Goal: Task Accomplishment & Management: Use online tool/utility

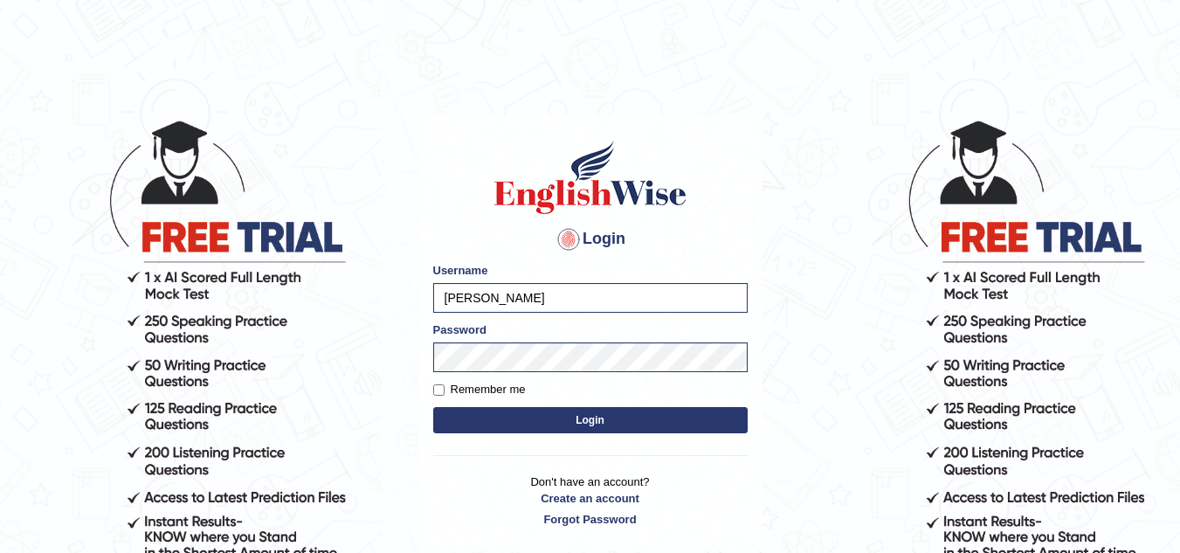
click at [433, 407] on button "Login" at bounding box center [590, 420] width 315 height 26
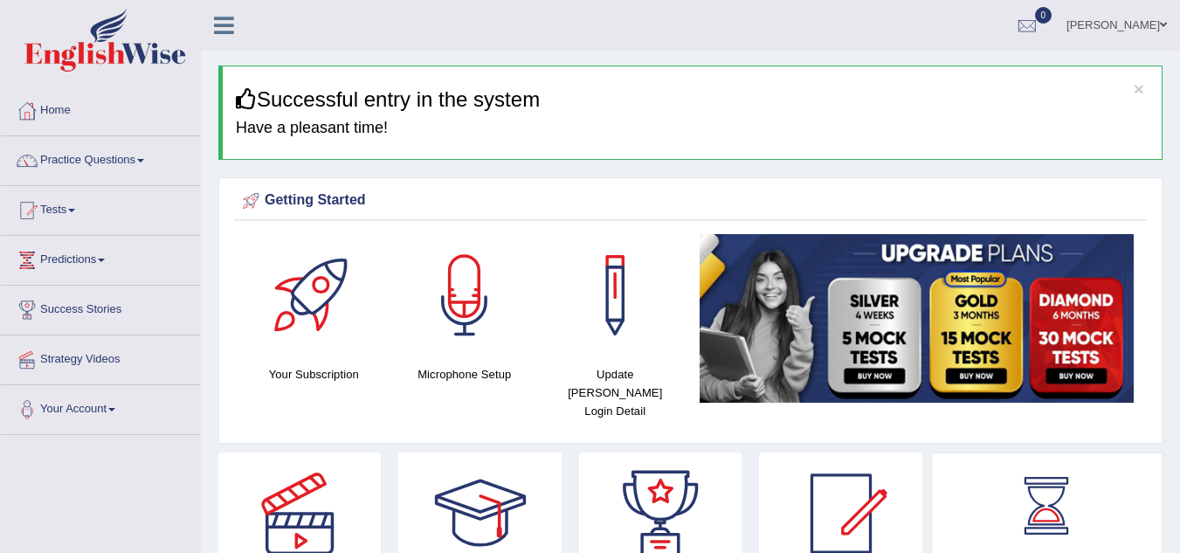
click at [229, 31] on icon at bounding box center [224, 25] width 20 height 23
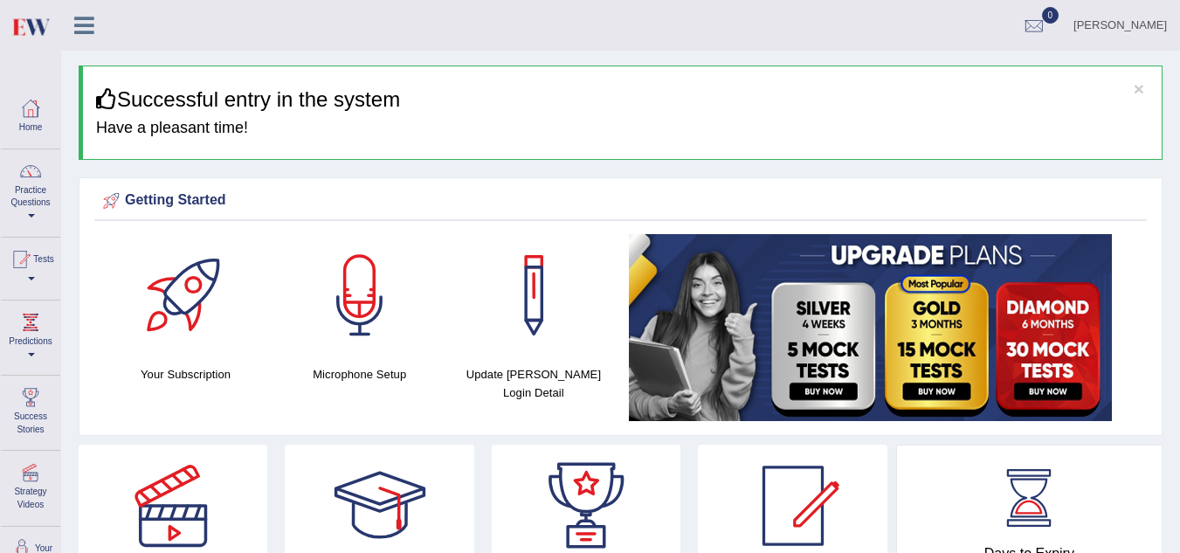
click at [85, 22] on icon at bounding box center [84, 25] width 20 height 23
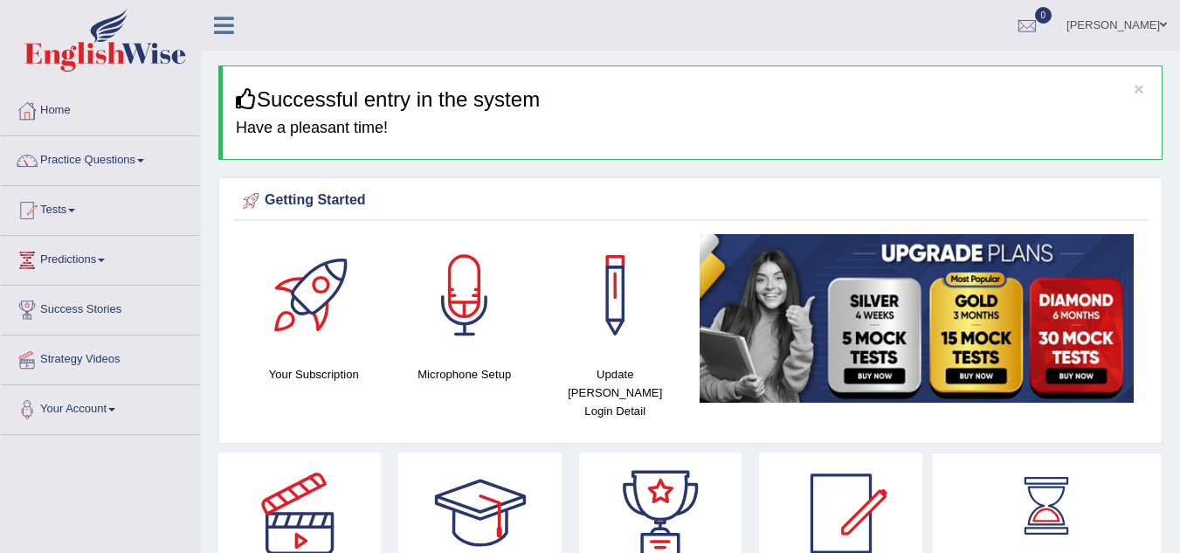
click at [85, 22] on img at bounding box center [105, 40] width 162 height 63
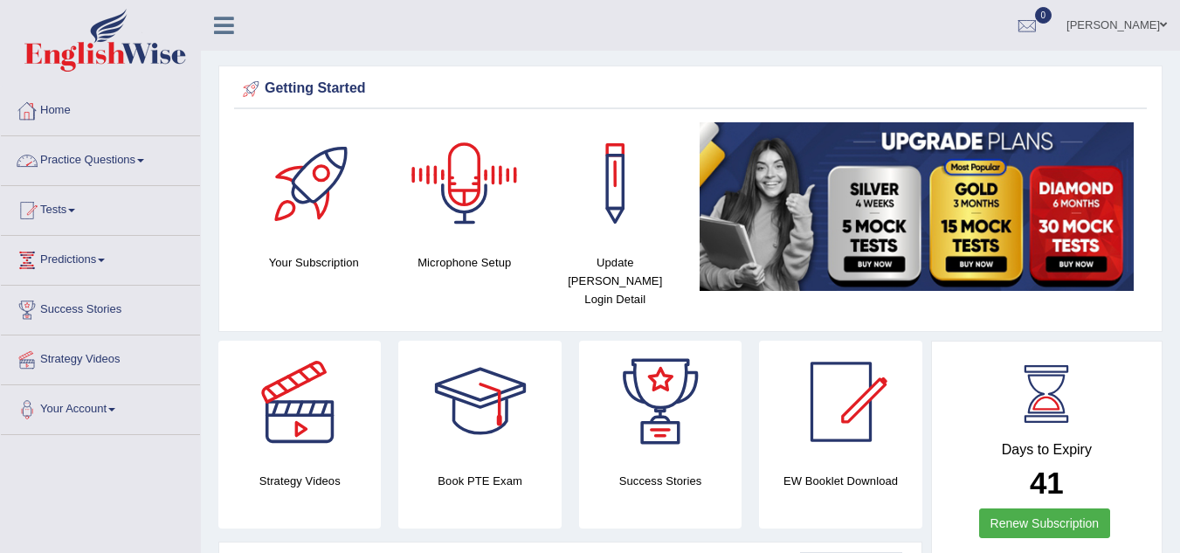
click at [108, 168] on link "Practice Questions" at bounding box center [100, 158] width 199 height 44
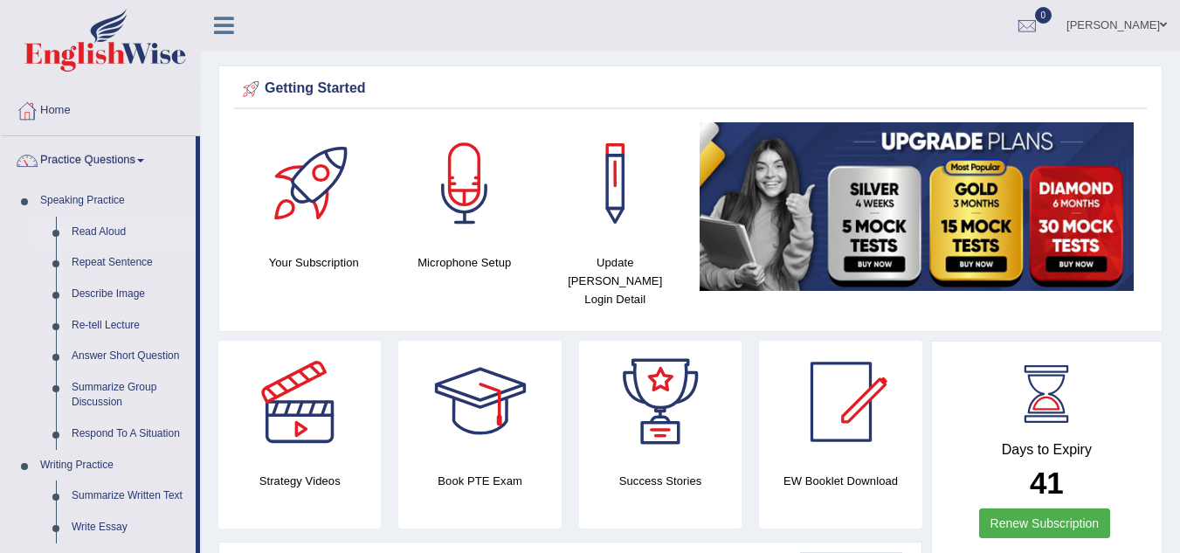
click at [100, 230] on link "Read Aloud" at bounding box center [130, 232] width 132 height 31
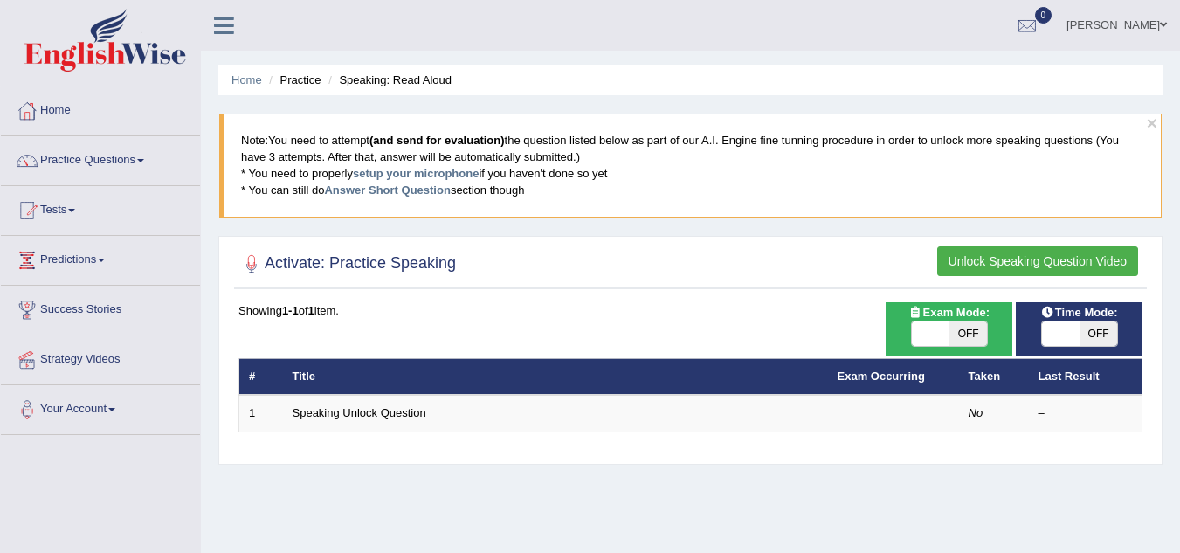
click at [529, 146] on blockquote "Note: You need to attempt (and send for evaluation) the question listed below a…" at bounding box center [690, 165] width 943 height 103
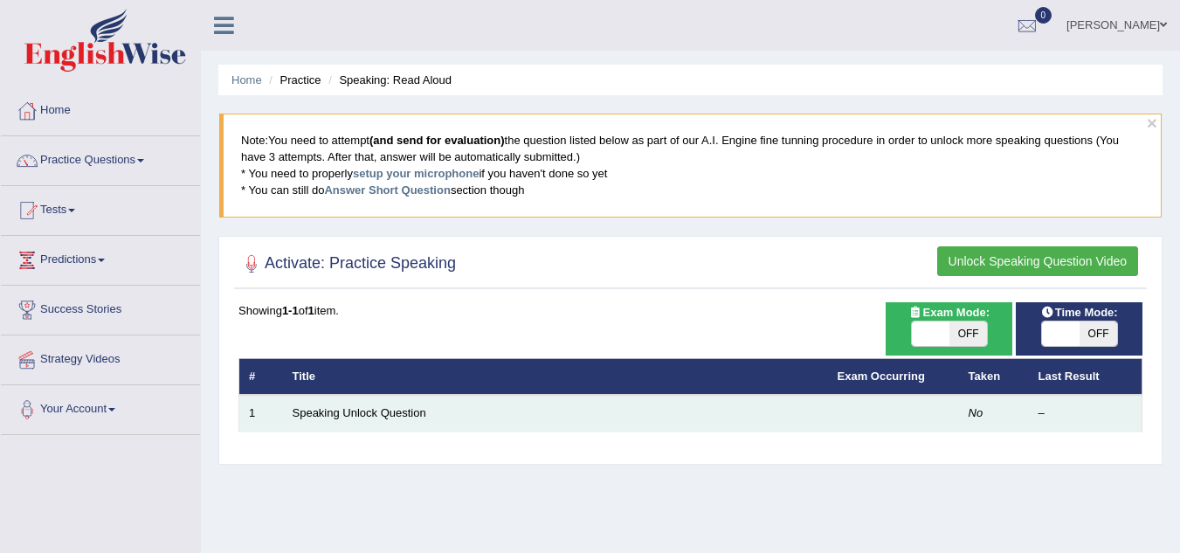
click at [582, 425] on td "Speaking Unlock Question" at bounding box center [555, 413] width 545 height 37
click at [474, 420] on td "Speaking Unlock Question" at bounding box center [555, 413] width 545 height 37
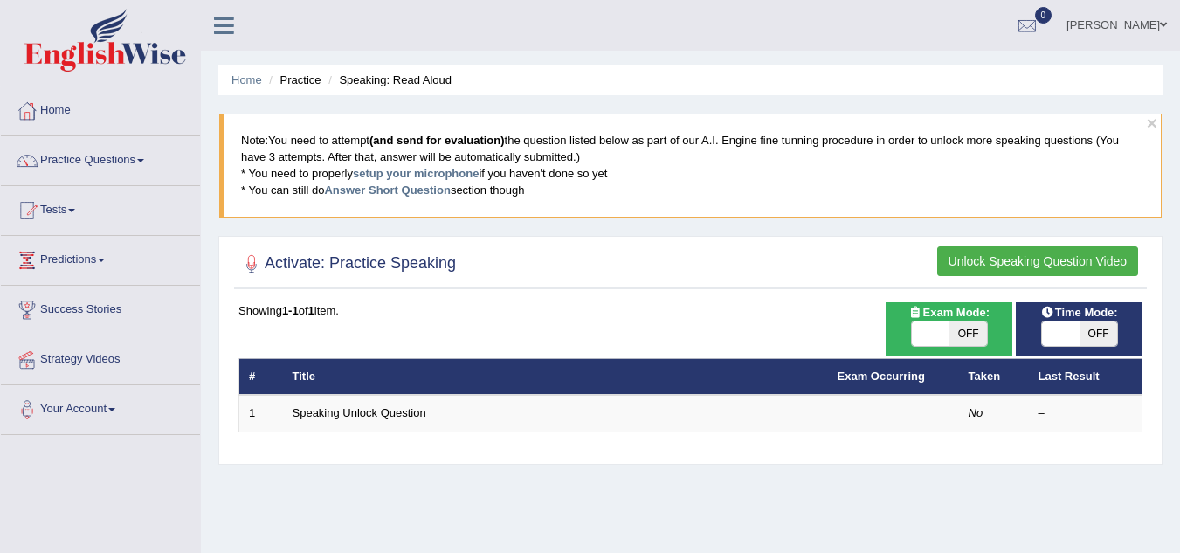
click at [1147, 21] on link "[PERSON_NAME]" at bounding box center [1117, 22] width 127 height 45
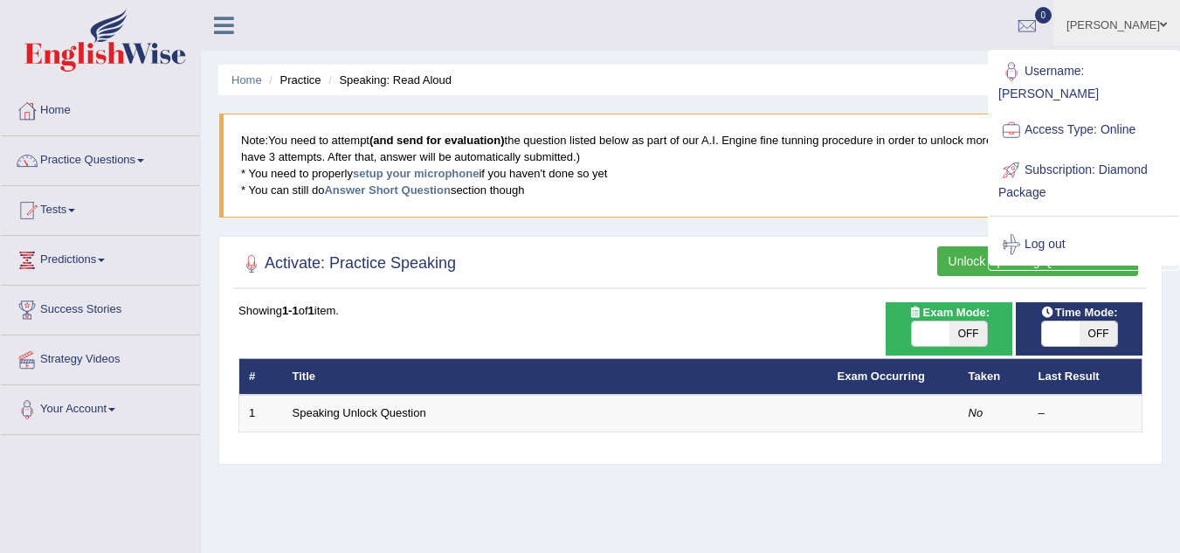
click at [785, 148] on blockquote "Note: You need to attempt (and send for evaluation) the question listed below a…" at bounding box center [690, 165] width 943 height 103
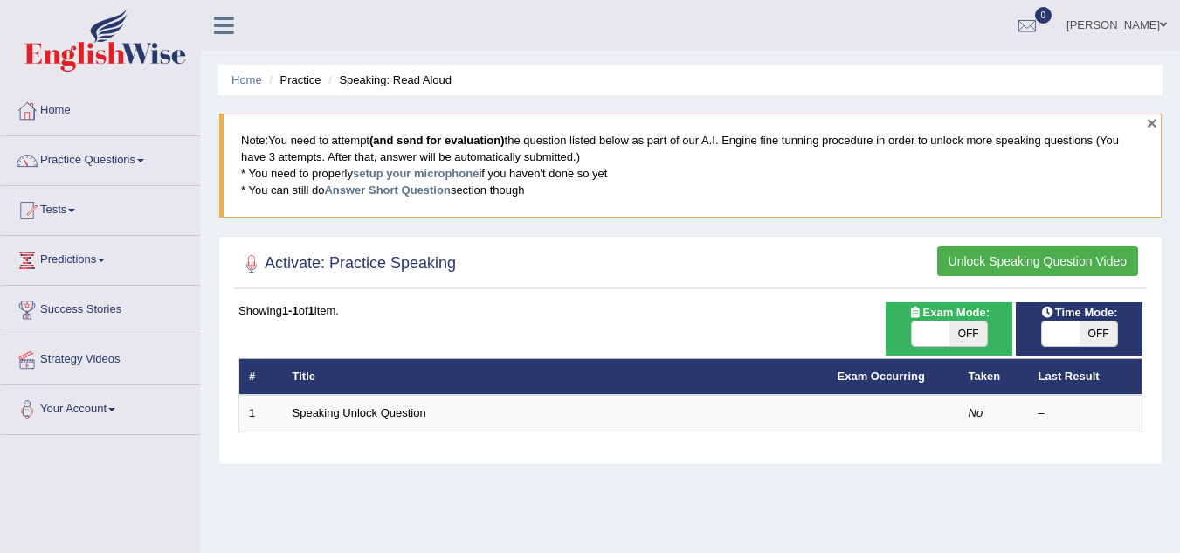
click at [1153, 123] on button "×" at bounding box center [1152, 123] width 10 height 18
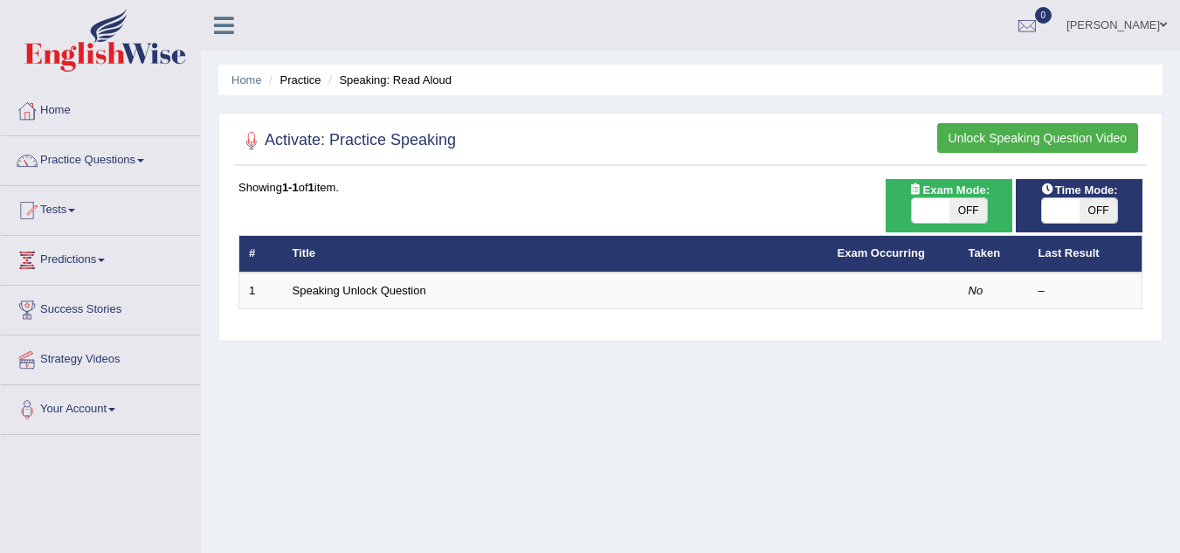
click at [1015, 142] on button "Unlock Speaking Question Video" at bounding box center [1037, 138] width 201 height 30
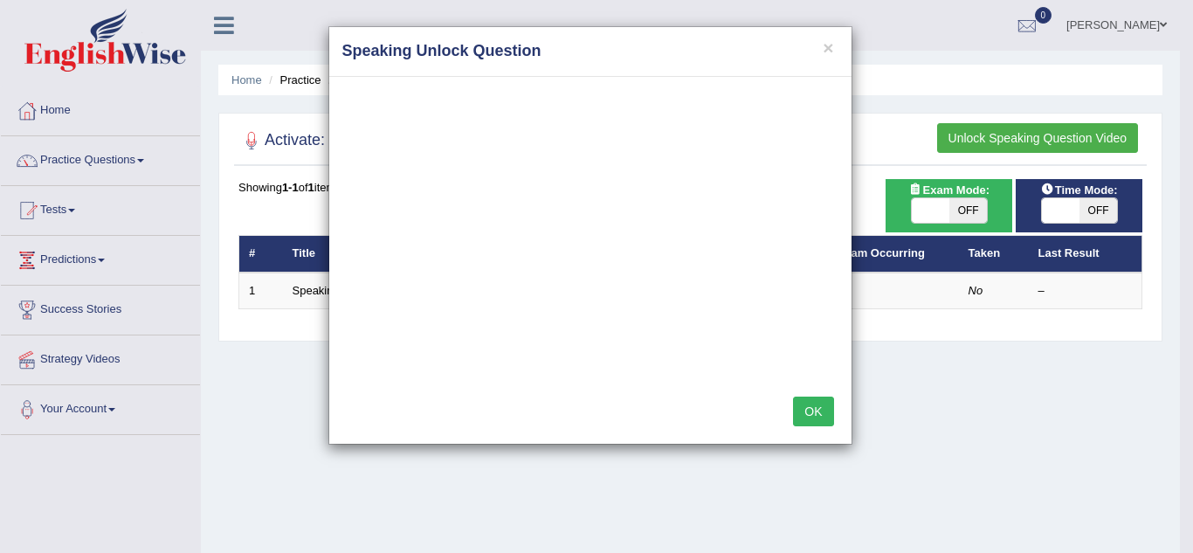
click at [812, 409] on button "OK" at bounding box center [813, 412] width 40 height 30
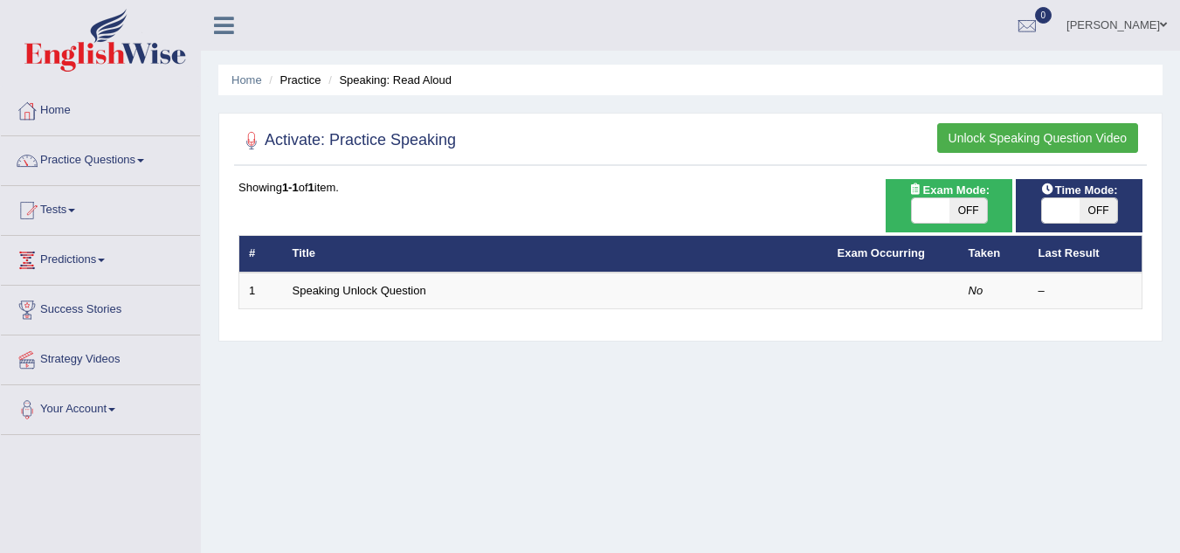
click at [1001, 137] on button "Unlock Speaking Question Video" at bounding box center [1037, 138] width 201 height 30
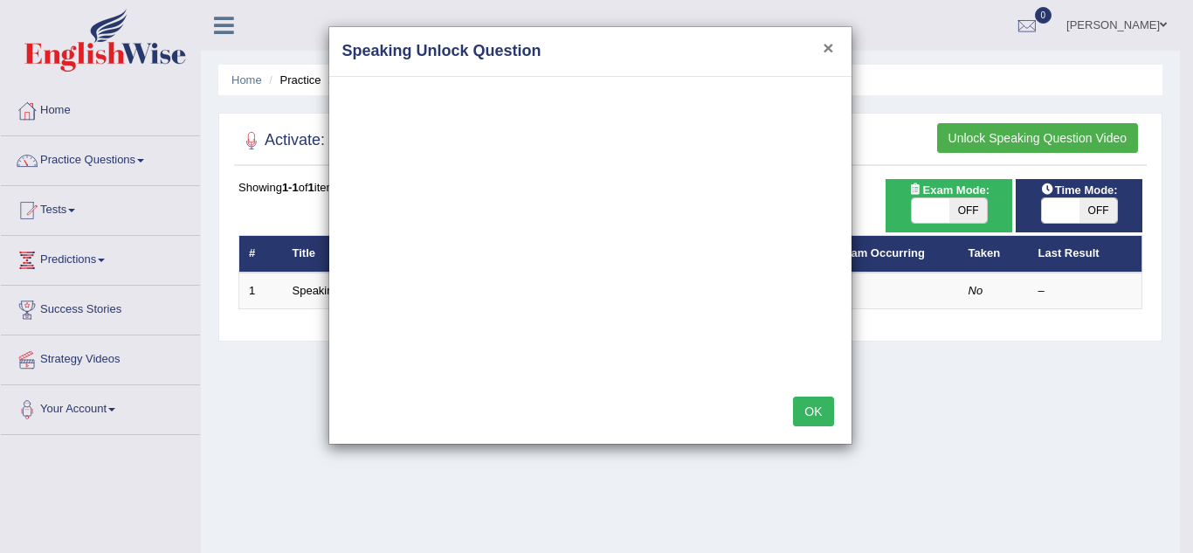
click at [829, 44] on button "×" at bounding box center [828, 47] width 10 height 18
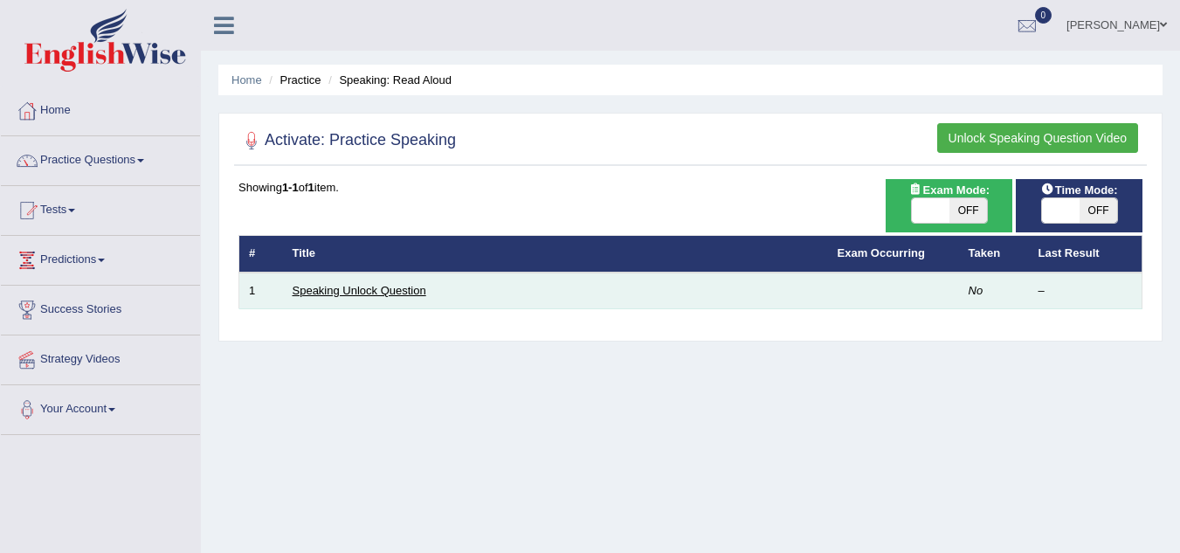
click at [368, 287] on link "Speaking Unlock Question" at bounding box center [360, 290] width 134 height 13
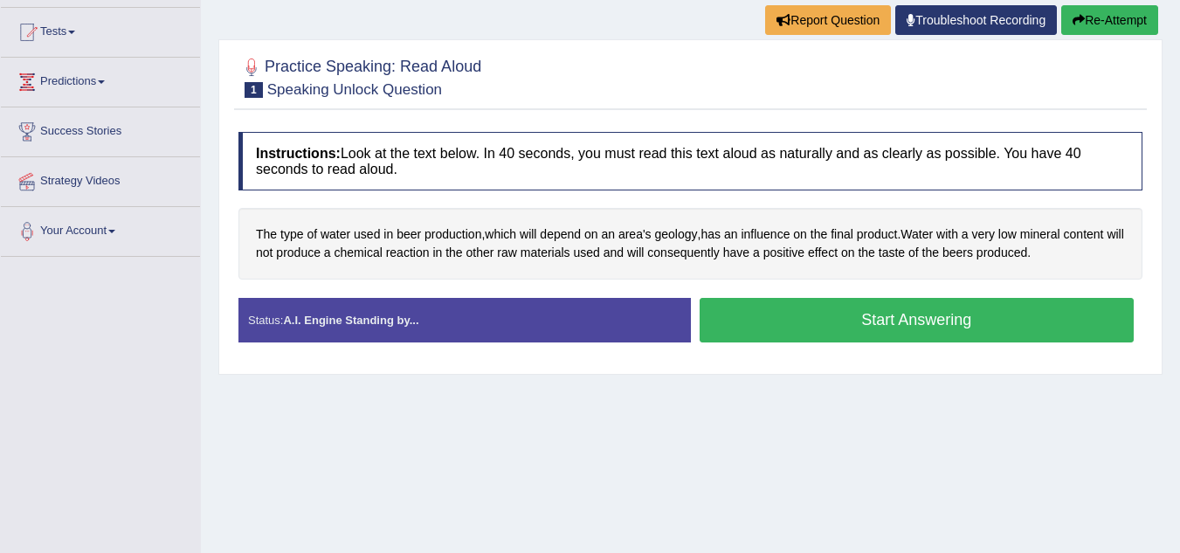
click at [802, 323] on button "Start Answering" at bounding box center [917, 320] width 435 height 45
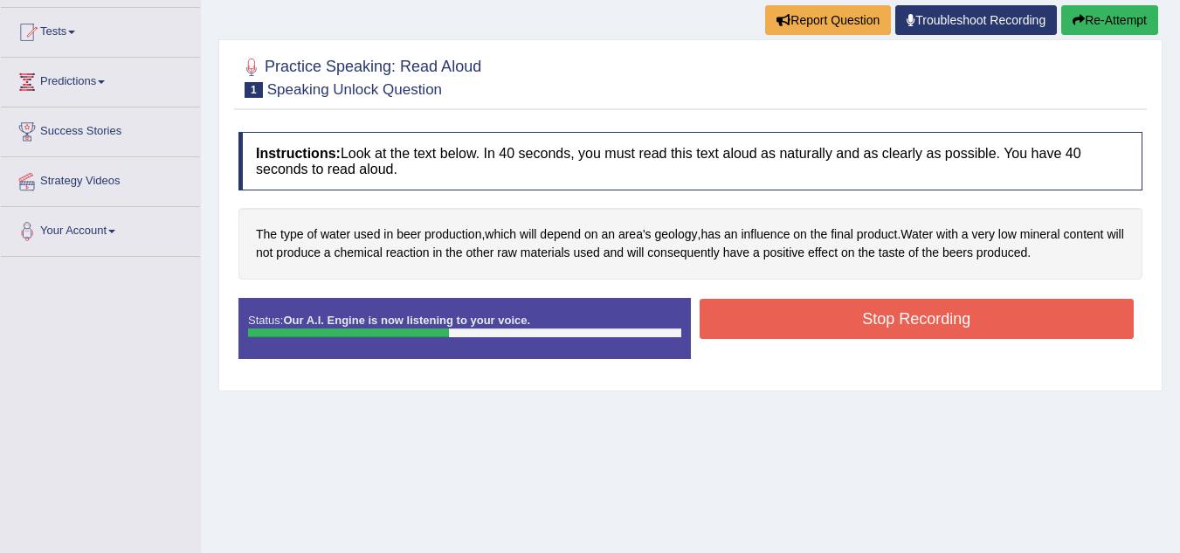
click at [854, 330] on button "Stop Recording" at bounding box center [917, 319] width 435 height 40
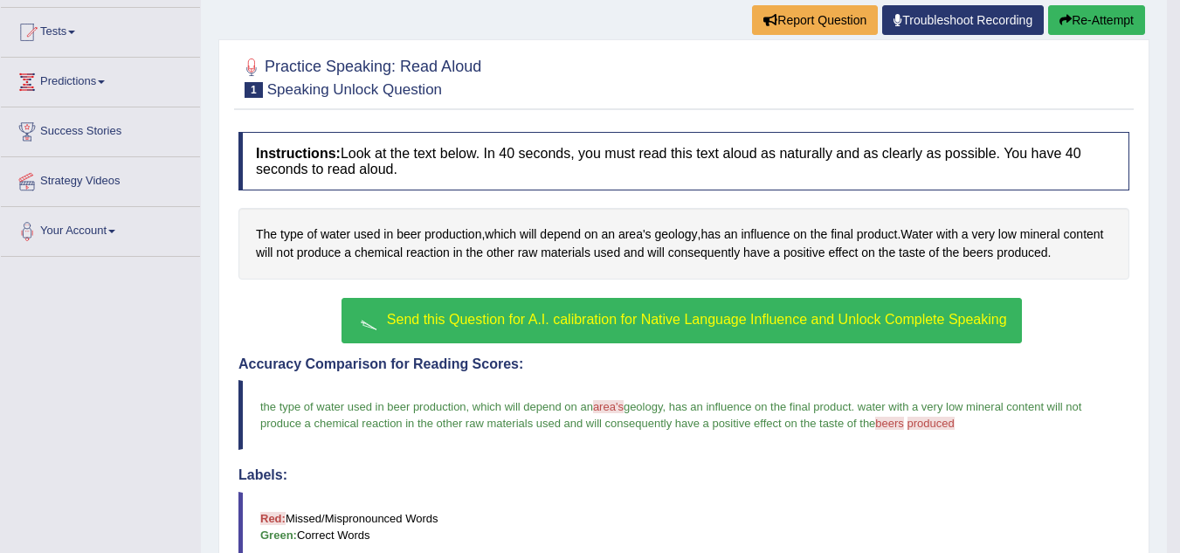
click at [619, 316] on span "Send this Question for A.I. calibration for Native Language Influence and Unloc…" at bounding box center [697, 319] width 620 height 15
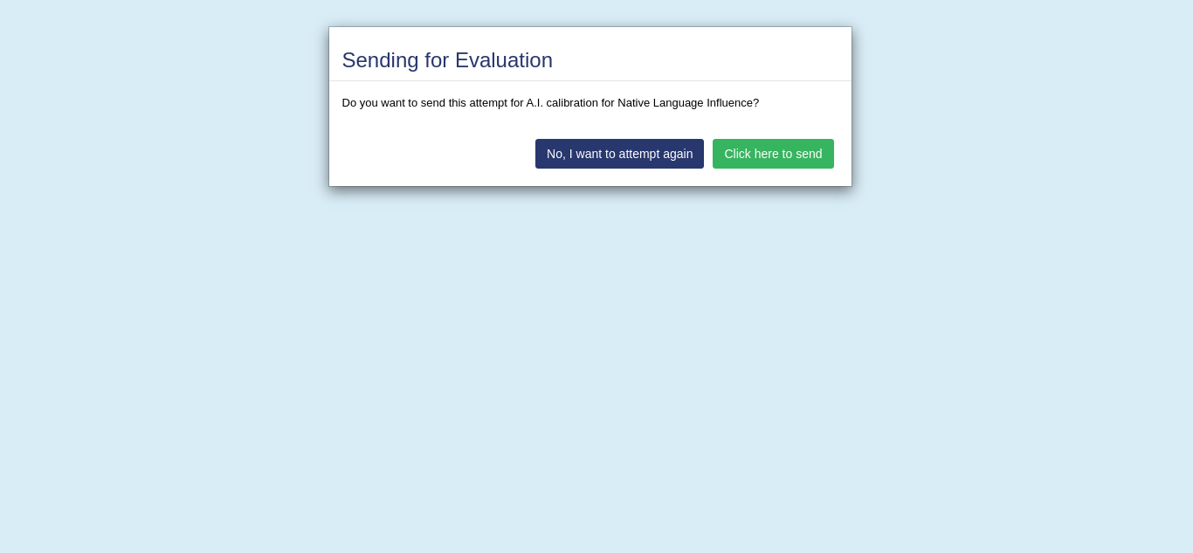
click at [757, 150] on button "Click here to send" at bounding box center [773, 154] width 121 height 30
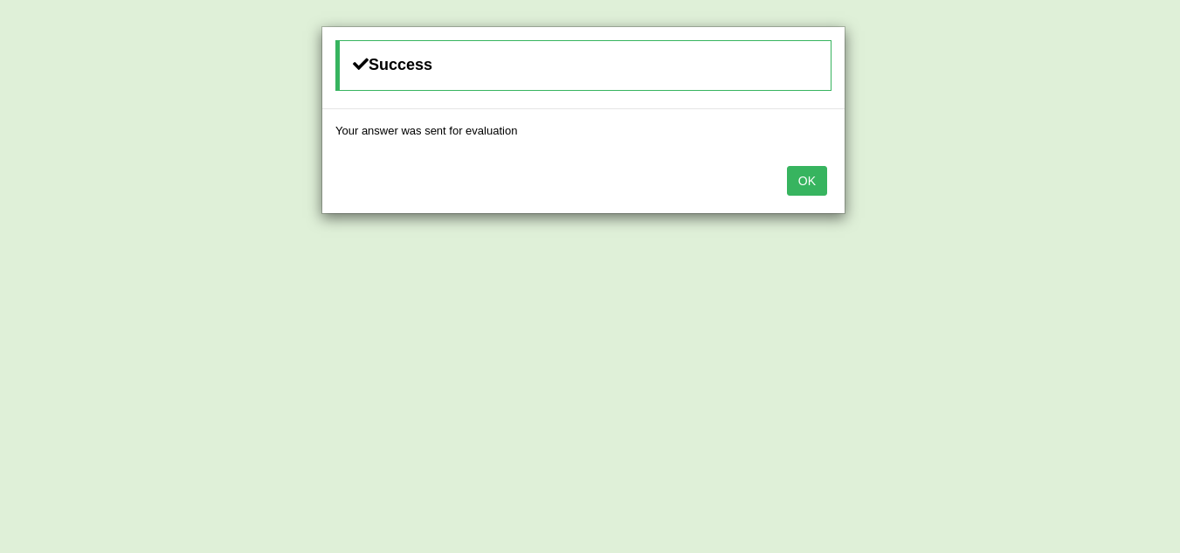
click at [801, 179] on button "OK" at bounding box center [807, 181] width 40 height 30
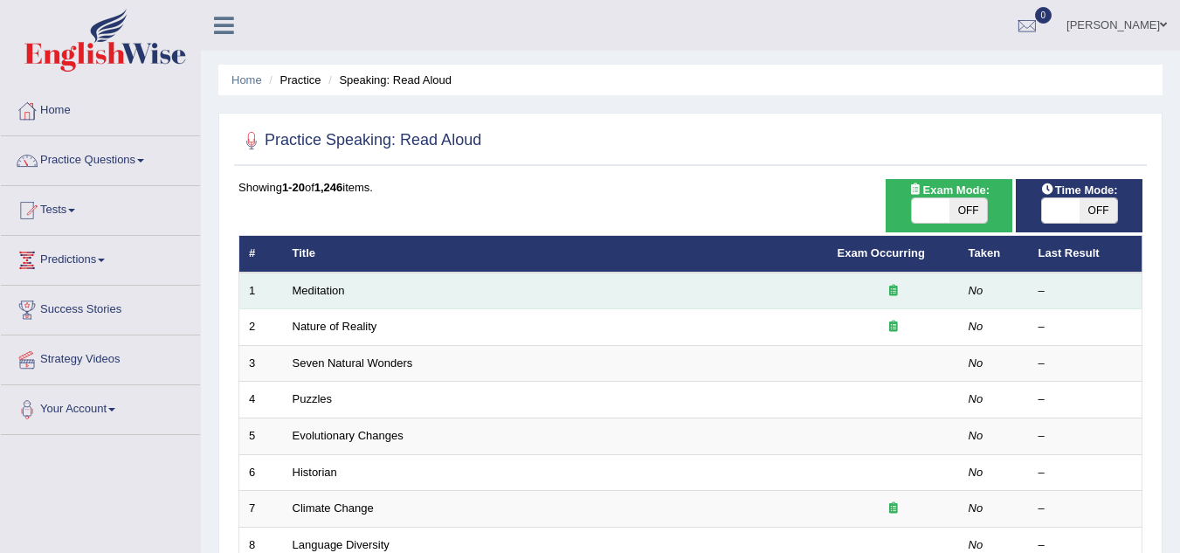
click at [613, 275] on td "Meditation" at bounding box center [555, 291] width 545 height 37
click at [626, 288] on td "Meditation" at bounding box center [555, 291] width 545 height 37
click at [567, 294] on td "Meditation" at bounding box center [555, 291] width 545 height 37
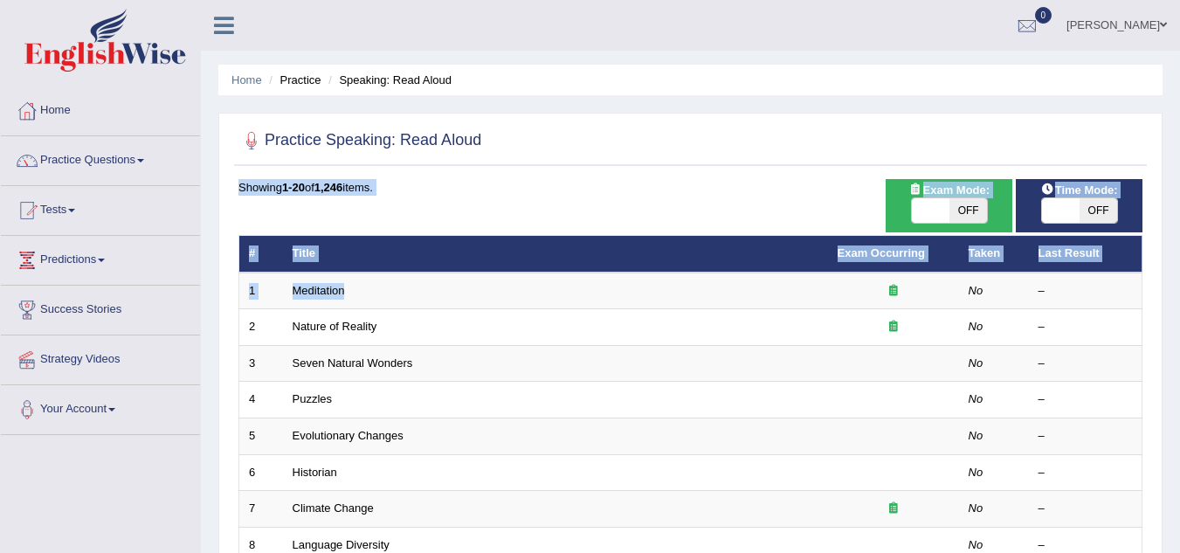
drag, startPoint x: 567, startPoint y: 294, endPoint x: 685, endPoint y: 153, distance: 183.6
click at [685, 153] on div at bounding box center [691, 141] width 904 height 36
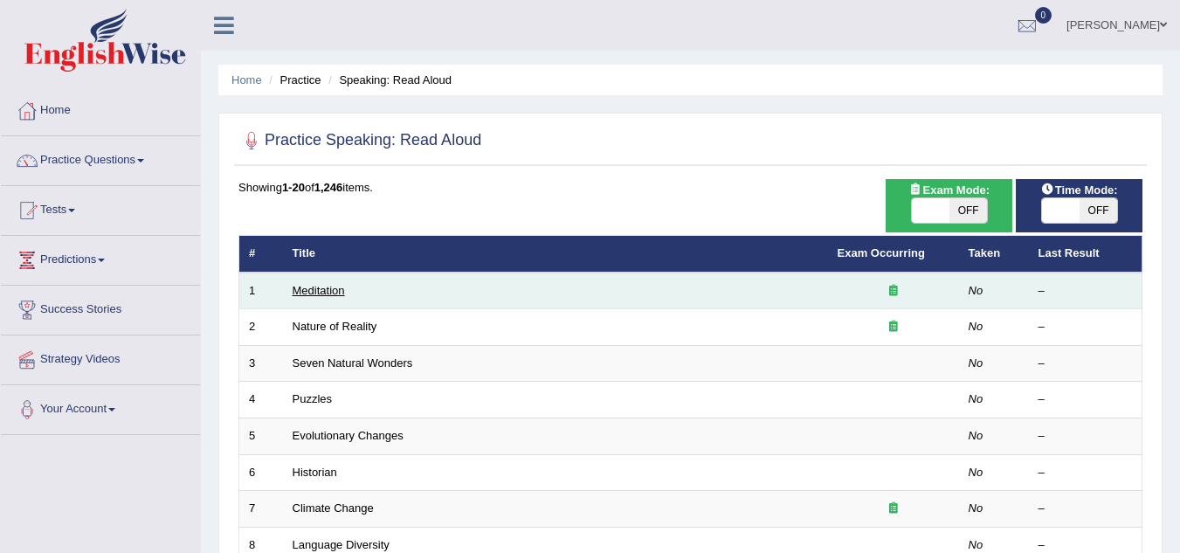
click at [309, 294] on link "Meditation" at bounding box center [319, 290] width 52 height 13
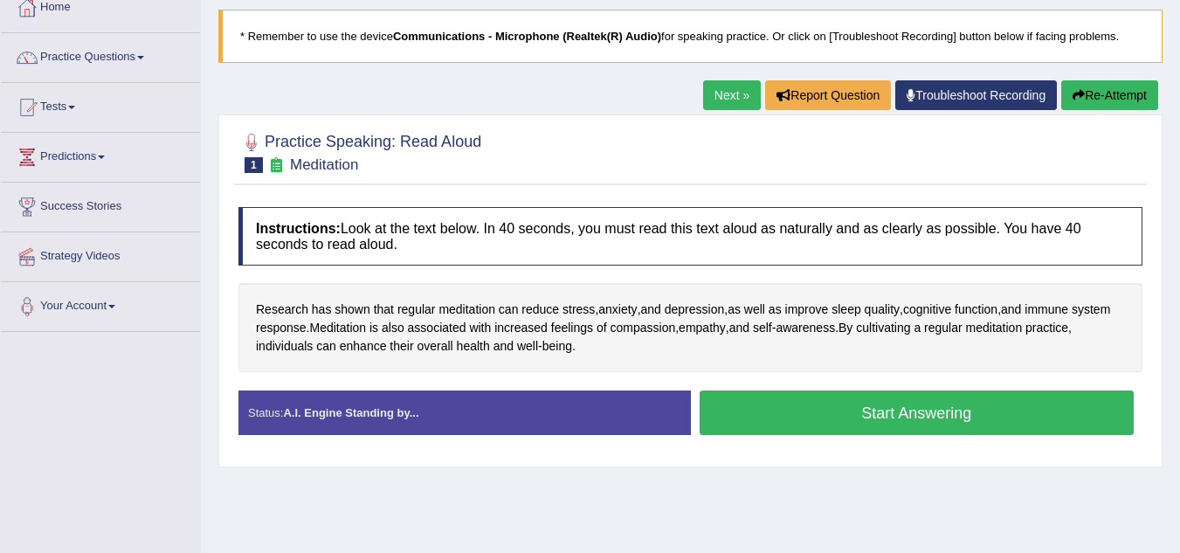
scroll to position [105, 0]
